Goal: Submit feedback/report problem: Submit feedback/report problem

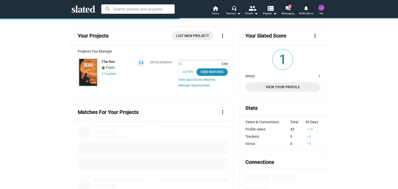
drag, startPoint x: 0, startPoint y: 0, endPoint x: 320, endPoint y: 9, distance: 320.6
click at [320, 9] on img at bounding box center [321, 8] width 6 height 6
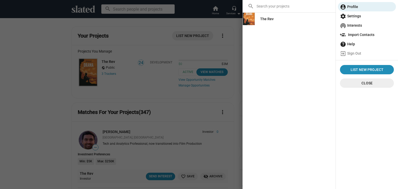
click at [147, 40] on div at bounding box center [199, 94] width 398 height 189
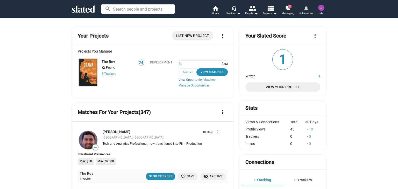
click at [306, 9] on mat-icon "notifications" at bounding box center [306, 7] width 5 height 5
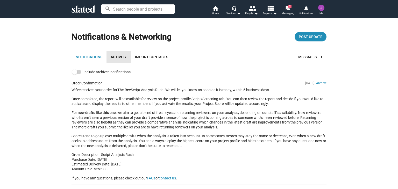
click at [117, 56] on link "Activity" at bounding box center [119, 57] width 24 height 12
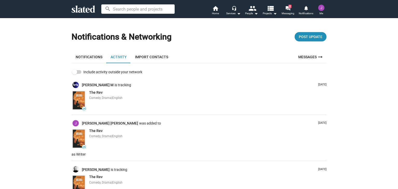
click at [149, 56] on link "Import Contacts" at bounding box center [151, 57] width 41 height 12
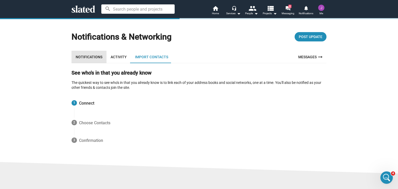
click at [89, 58] on link "Notifications" at bounding box center [89, 57] width 35 height 12
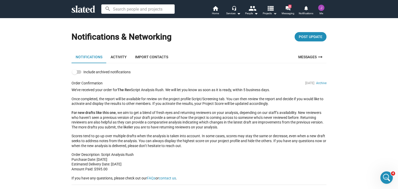
click at [271, 12] on mat-icon "view_list" at bounding box center [271, 8] width 8 height 8
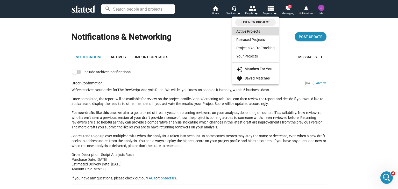
click at [241, 32] on link "Active Projects" at bounding box center [255, 31] width 47 height 8
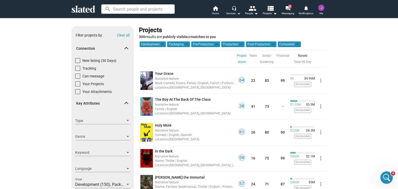
click at [233, 12] on div "Services arrow_drop_down" at bounding box center [233, 13] width 15 height 6
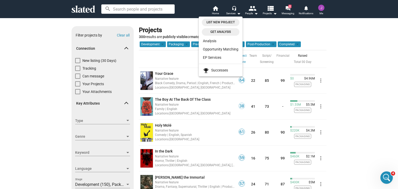
click at [289, 11] on div at bounding box center [199, 94] width 398 height 189
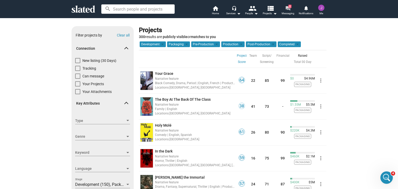
click at [289, 11] on mat-icon "forum" at bounding box center [287, 8] width 5 height 5
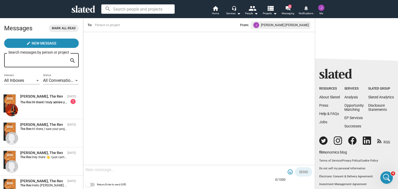
click at [306, 10] on mat-icon "notifications" at bounding box center [306, 7] width 5 height 5
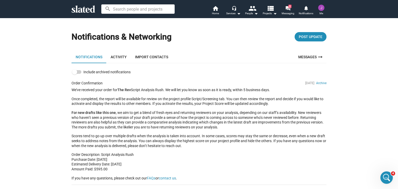
click at [322, 8] on img at bounding box center [321, 8] width 6 height 6
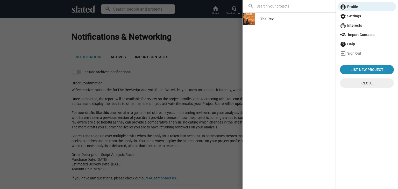
click at [194, 12] on div at bounding box center [199, 94] width 398 height 189
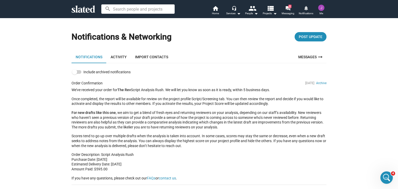
click at [307, 9] on mat-icon "notifications" at bounding box center [306, 7] width 5 height 5
click at [306, 9] on mat-icon "notifications" at bounding box center [306, 7] width 5 height 5
click at [288, 9] on mat-icon "forum" at bounding box center [287, 8] width 5 height 5
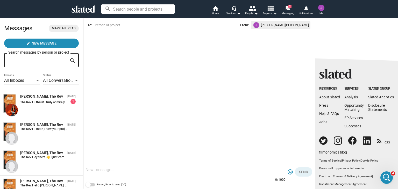
click at [268, 9] on mat-icon "view_list" at bounding box center [271, 8] width 8 height 8
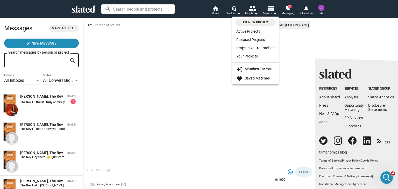
click at [194, 14] on div at bounding box center [199, 94] width 398 height 189
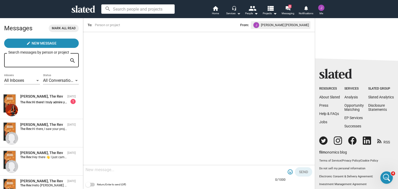
click at [233, 9] on mat-icon "headset_mic" at bounding box center [234, 8] width 5 height 5
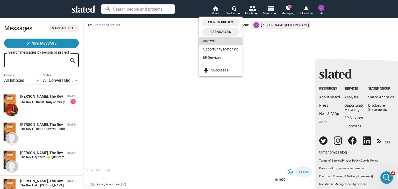
click at [211, 42] on link "Analysis" at bounding box center [221, 41] width 44 height 8
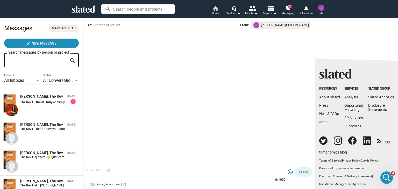
click at [217, 9] on mat-icon "home" at bounding box center [215, 8] width 6 height 6
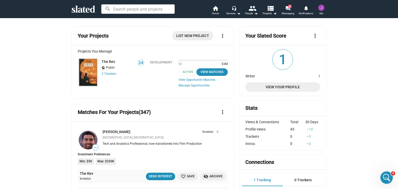
click at [89, 71] on img at bounding box center [88, 73] width 19 height 28
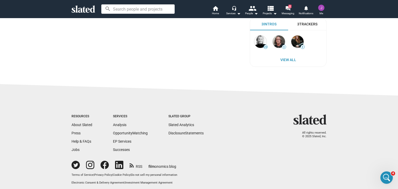
scroll to position [340, 0]
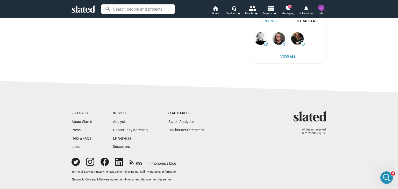
click at [77, 137] on link "Help & FAQs" at bounding box center [82, 138] width 20 height 4
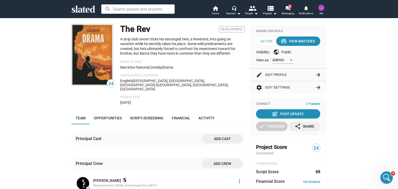
scroll to position [0, 0]
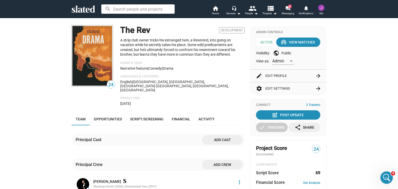
click at [321, 9] on img at bounding box center [321, 8] width 6 height 6
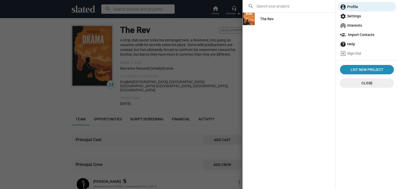
click at [289, 67] on div "search The Rev List New Project Close" at bounding box center [289, 94] width 93 height 189
click at [355, 83] on span "Close" at bounding box center [367, 83] width 46 height 9
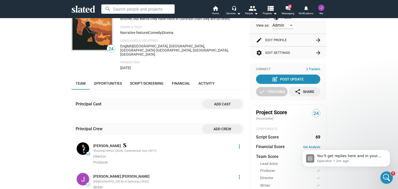
scroll to position [78, 0]
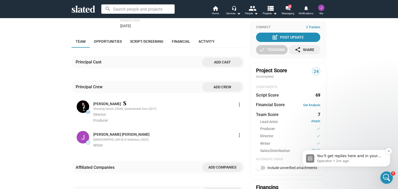
click at [342, 159] on p "Operator • 2m ago" at bounding box center [350, 161] width 67 height 5
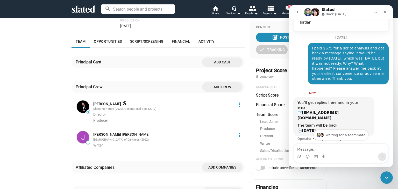
scroll to position [119, 0]
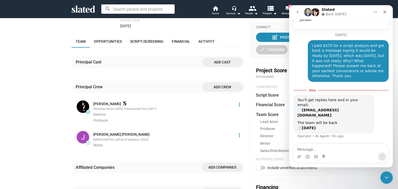
click at [375, 12] on icon "Home" at bounding box center [375, 12] width 3 height 1
click at [147, 81] on div "Principal Crew Add crew" at bounding box center [158, 87] width 173 height 12
click at [384, 13] on icon "Close" at bounding box center [385, 12] width 4 height 4
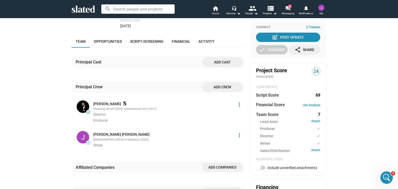
scroll to position [110, 0]
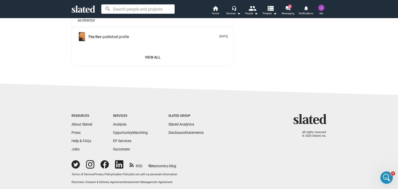
scroll to position [1037, 0]
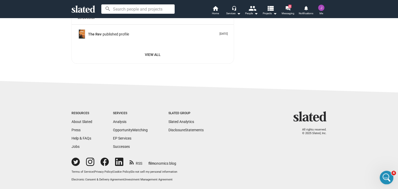
click at [384, 176] on icon "Open Intercom Messenger" at bounding box center [386, 177] width 9 height 9
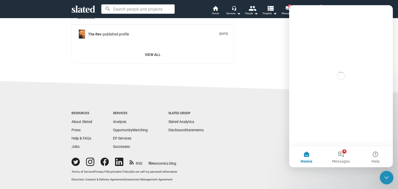
scroll to position [0, 0]
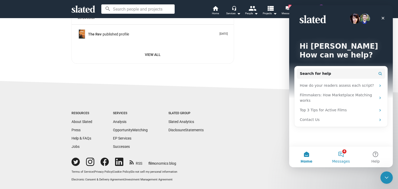
click at [343, 156] on button "4 Messages" at bounding box center [341, 157] width 34 height 21
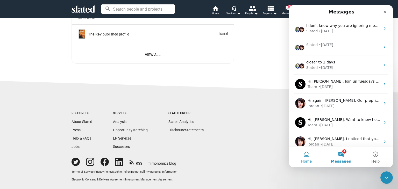
click at [307, 157] on button "Home" at bounding box center [306, 157] width 34 height 21
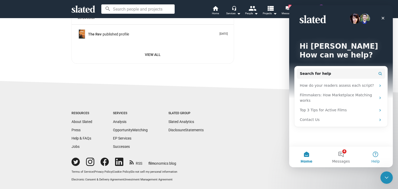
click at [376, 155] on button "Help" at bounding box center [376, 157] width 34 height 21
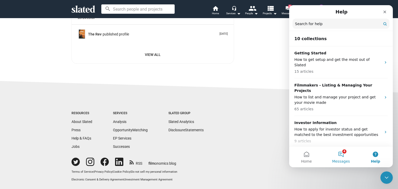
click at [341, 154] on button "4 Messages" at bounding box center [341, 157] width 34 height 21
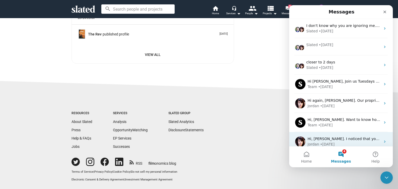
click at [303, 139] on img "Intercom messenger" at bounding box center [300, 142] width 10 height 10
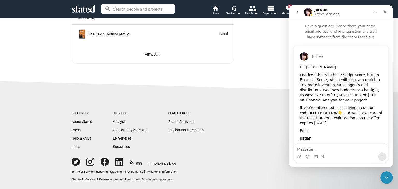
scroll to position [9, 0]
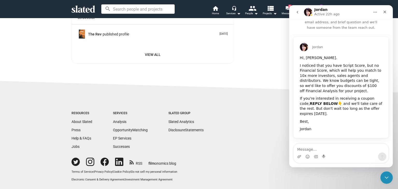
click at [305, 46] on img "Jordan says…" at bounding box center [304, 47] width 8 height 8
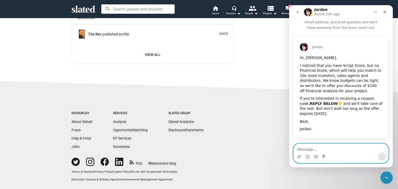
click at [325, 152] on textarea "Message…" at bounding box center [341, 148] width 95 height 9
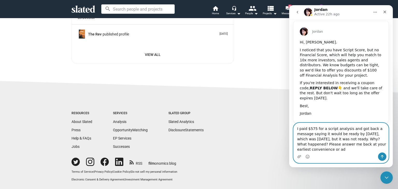
scroll to position [30, 0]
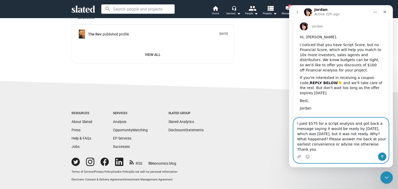
type textarea "I paid $575 for a script analysis and got back a message saying it would be rea…"
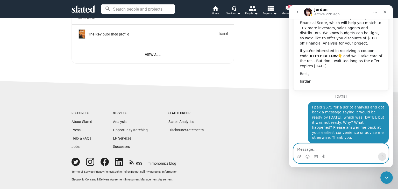
scroll to position [57, 0]
click at [308, 13] on img "Intercom messenger" at bounding box center [308, 12] width 8 height 8
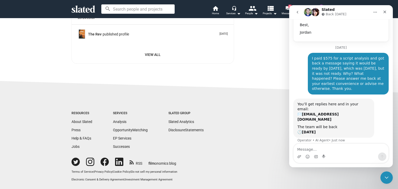
scroll to position [110, 0]
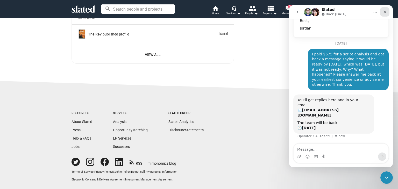
click at [385, 10] on icon "Close" at bounding box center [385, 12] width 4 height 4
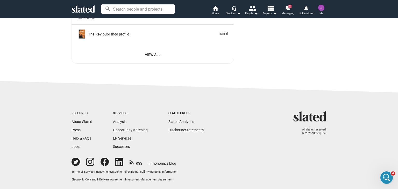
scroll to position [110, 0]
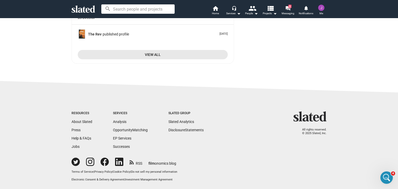
click at [149, 54] on span "View All" at bounding box center [153, 54] width 142 height 9
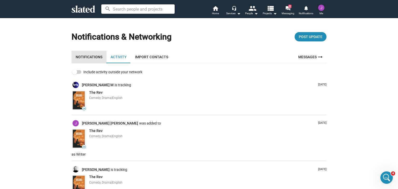
click at [90, 55] on link "Notifications" at bounding box center [89, 57] width 35 height 12
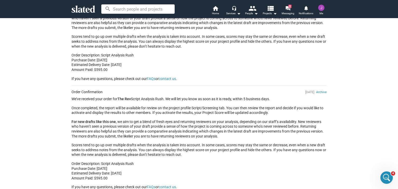
scroll to position [104, 0]
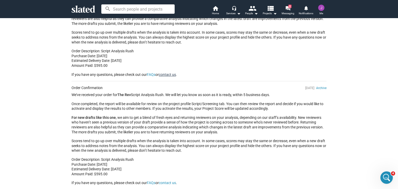
click at [165, 75] on link "contact us" at bounding box center [167, 75] width 17 height 4
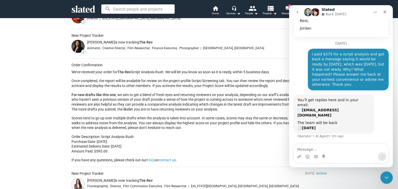
scroll to position [311, 0]
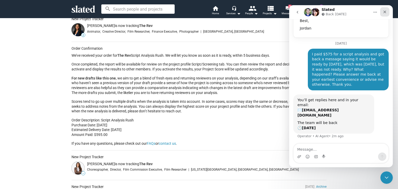
click at [385, 10] on icon "Close" at bounding box center [385, 12] width 4 height 4
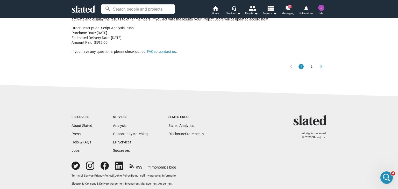
scroll to position [624, 0]
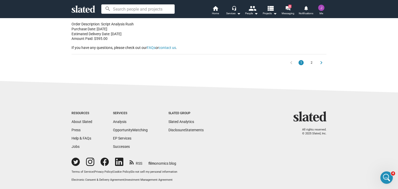
click at [177, 113] on div "Slated Group" at bounding box center [186, 113] width 35 height 4
click at [81, 139] on link "Help & FAQs" at bounding box center [82, 138] width 20 height 4
